Goal: Task Accomplishment & Management: Use online tool/utility

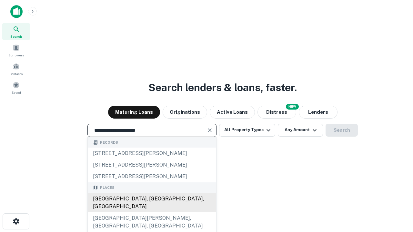
click at [152, 213] on div "[GEOGRAPHIC_DATA], [GEOGRAPHIC_DATA], [GEOGRAPHIC_DATA]" at bounding box center [152, 202] width 128 height 19
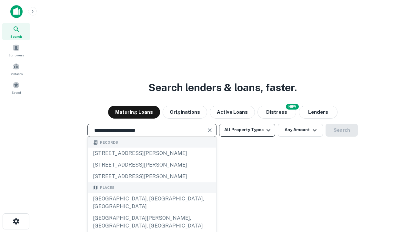
type input "**********"
click at [247, 130] on button "All Property Types" at bounding box center [247, 130] width 56 height 13
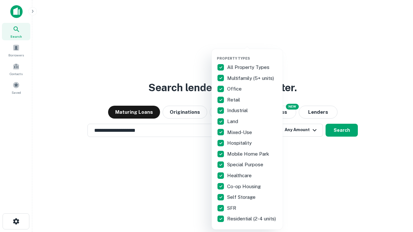
click at [252, 54] on button "button" at bounding box center [252, 54] width 71 height 0
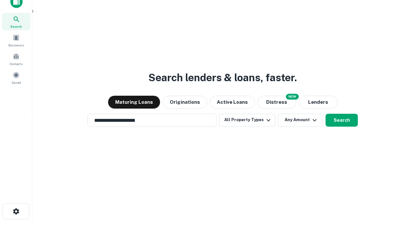
scroll to position [4, 78]
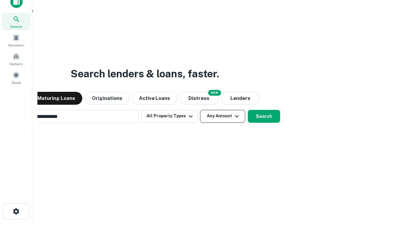
click at [200, 110] on button "Any Amount" at bounding box center [222, 116] width 45 height 13
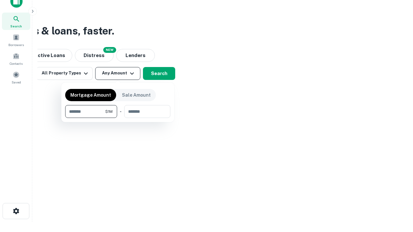
type input "*******"
click at [118, 118] on button "button" at bounding box center [117, 118] width 105 height 0
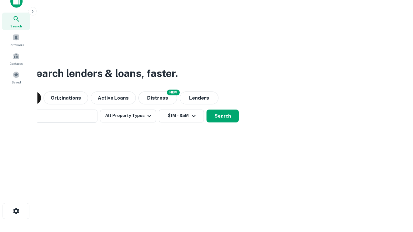
scroll to position [10, 0]
click at [207, 110] on button "Search" at bounding box center [223, 116] width 32 height 13
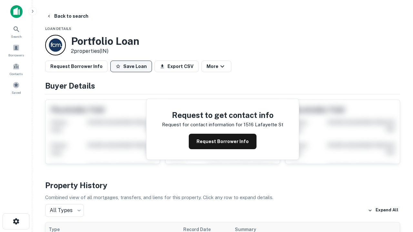
click at [131, 66] on button "Save Loan" at bounding box center [131, 67] width 42 height 12
click at [133, 66] on button "Save Loan" at bounding box center [131, 67] width 42 height 12
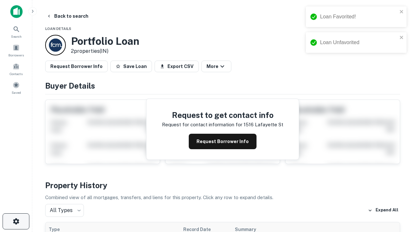
click at [16, 222] on icon "button" at bounding box center [16, 222] width 8 height 8
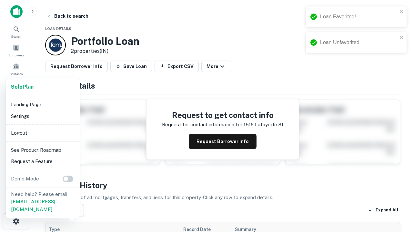
click at [43, 133] on li "Logout" at bounding box center [42, 133] width 69 height 12
